Goal: Feedback & Contribution: Submit feedback/report problem

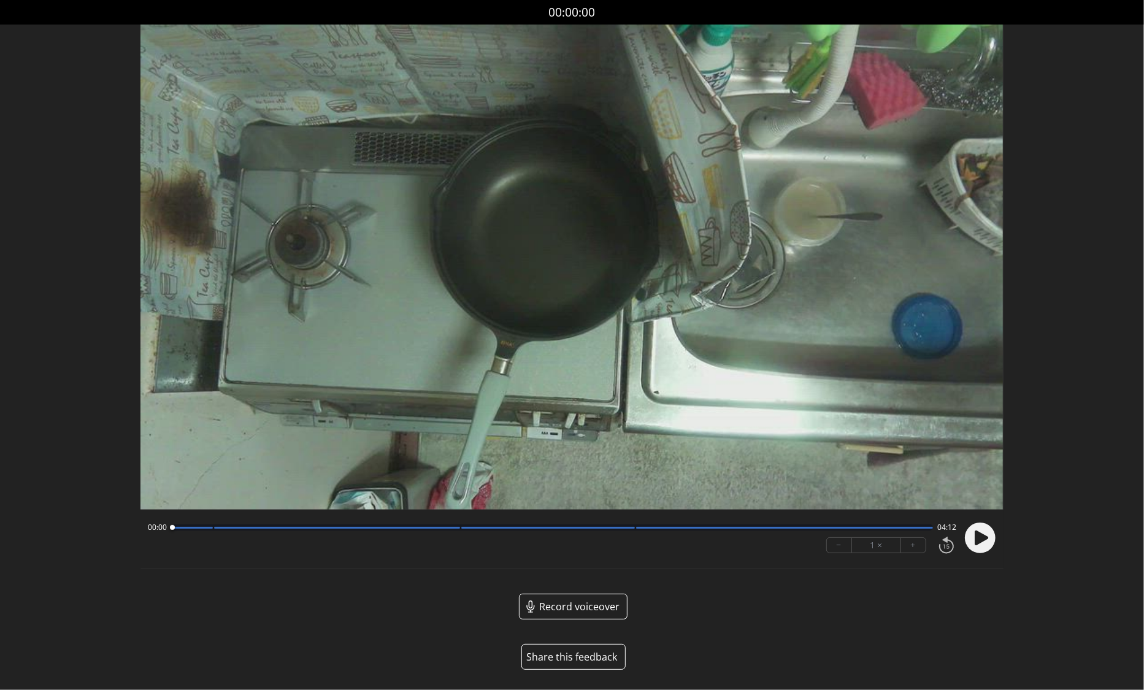
click at [568, 658] on button "Share this feedback" at bounding box center [573, 657] width 104 height 26
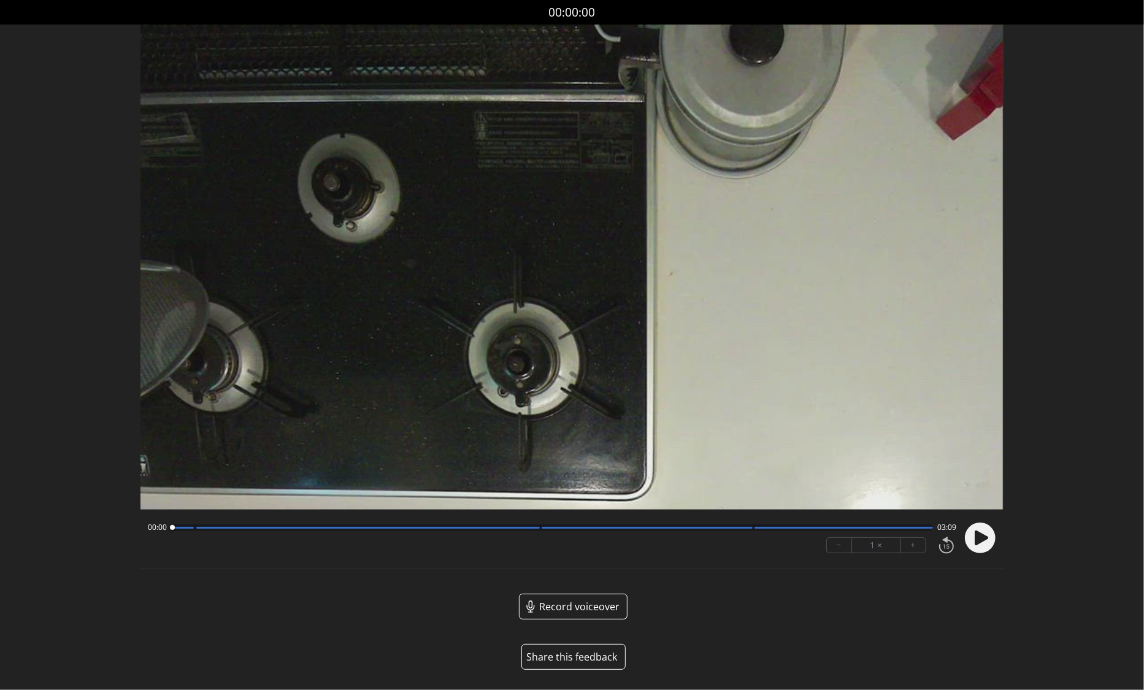
click at [576, 662] on button "Share this feedback" at bounding box center [573, 657] width 104 height 26
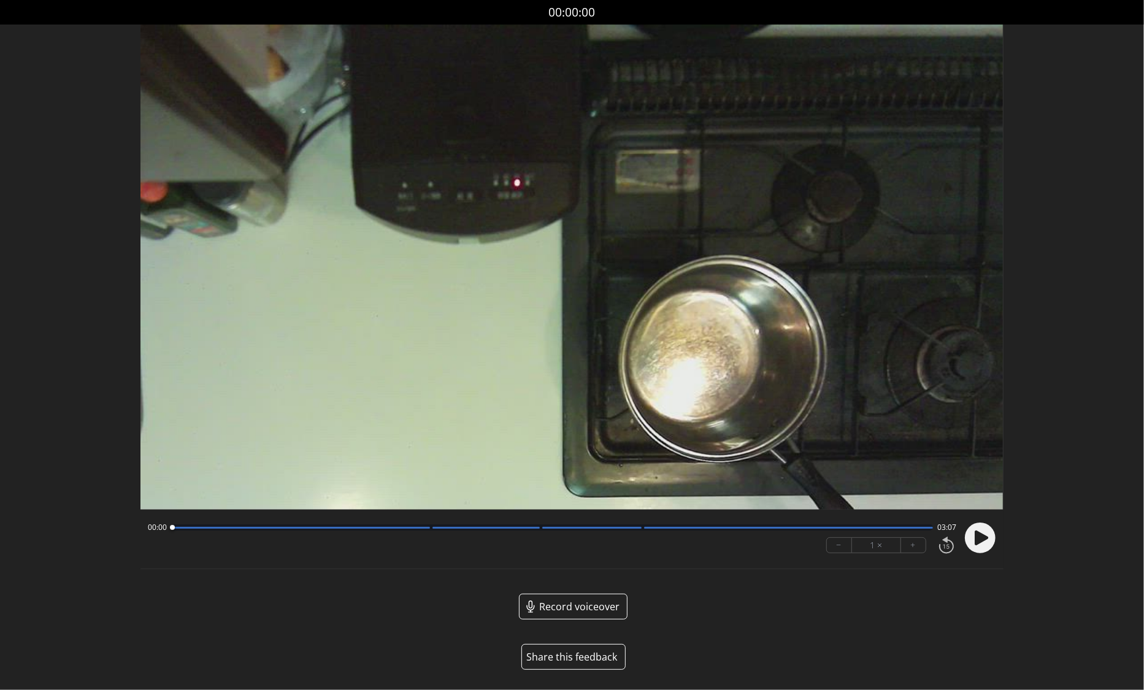
click at [569, 657] on button "Share this feedback" at bounding box center [573, 657] width 104 height 26
